Goal: Task Accomplishment & Management: Manage account settings

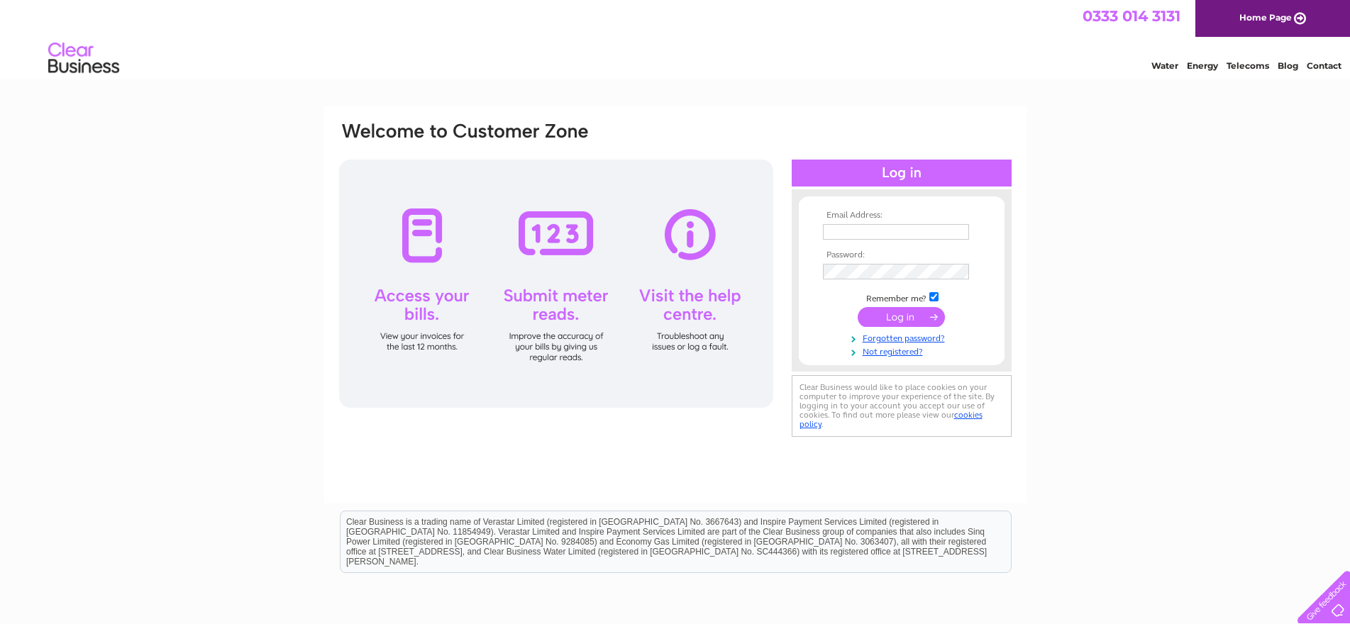
type input "Newsforcewb@yahoo.com"
click at [904, 321] on input "submit" at bounding box center [901, 317] width 87 height 20
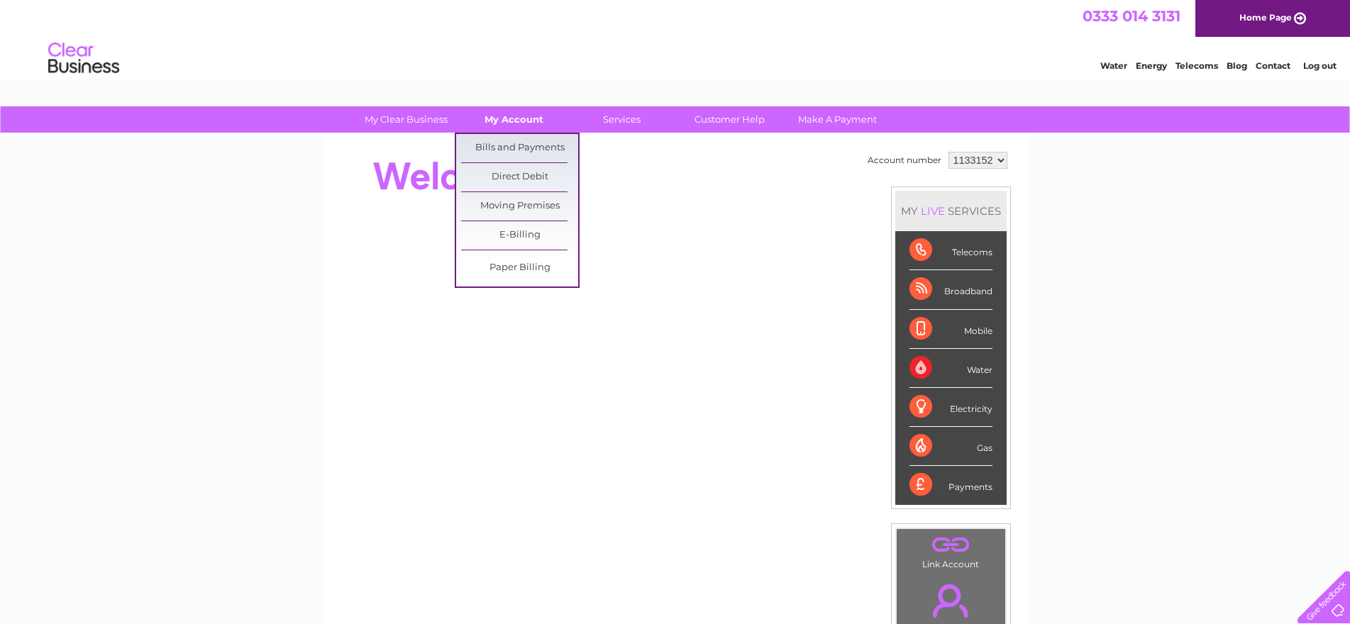
click at [500, 121] on link "My Account" at bounding box center [514, 119] width 117 height 26
click at [504, 148] on link "Bills and Payments" at bounding box center [519, 148] width 117 height 28
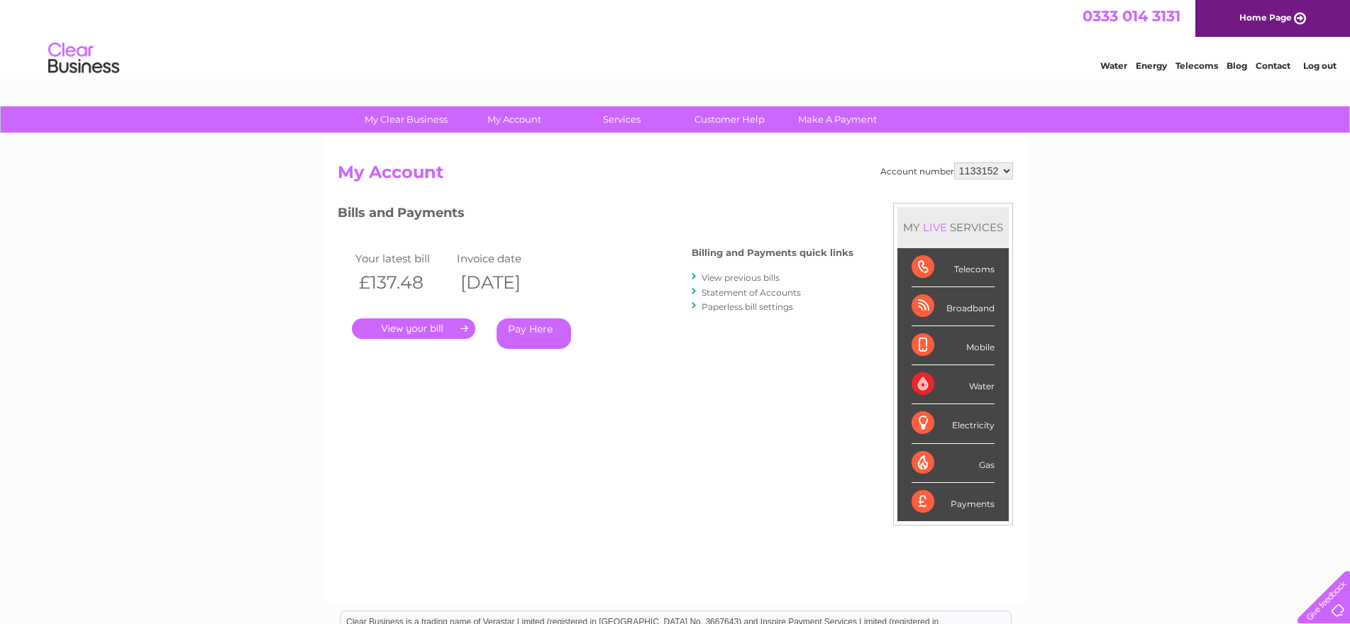
click at [436, 329] on link "." at bounding box center [413, 329] width 123 height 21
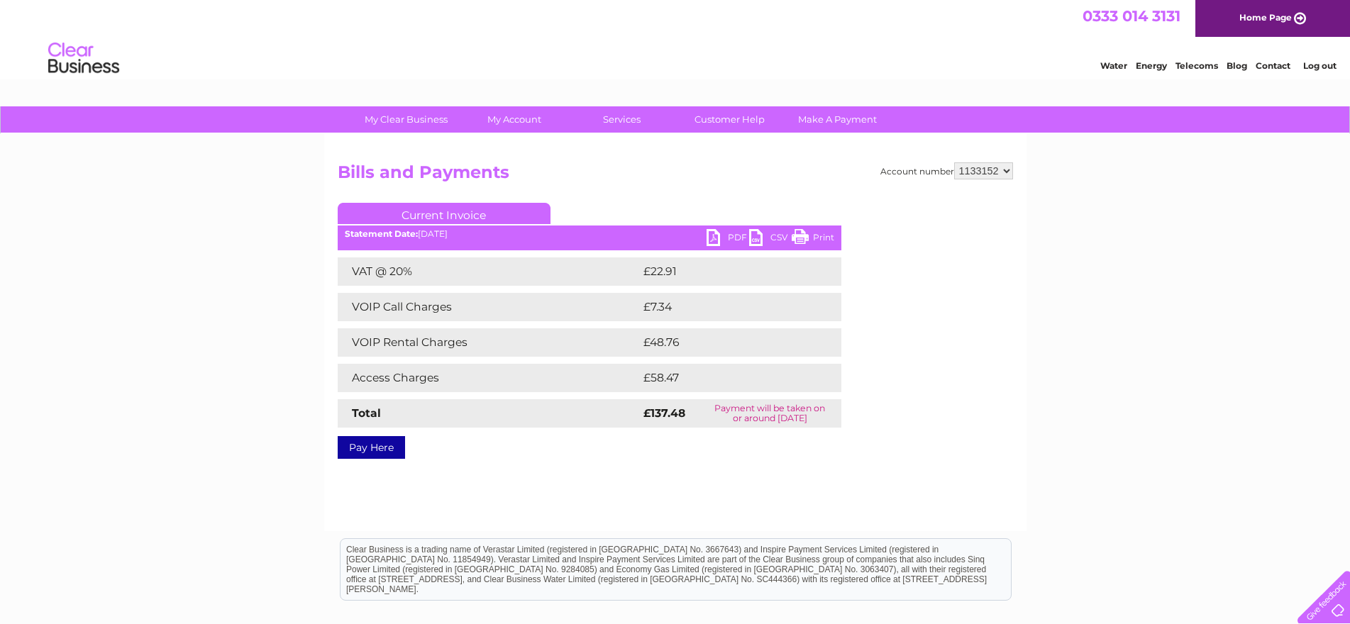
click at [817, 239] on link "Print" at bounding box center [813, 239] width 43 height 21
